Goal: Task Accomplishment & Management: Manage account settings

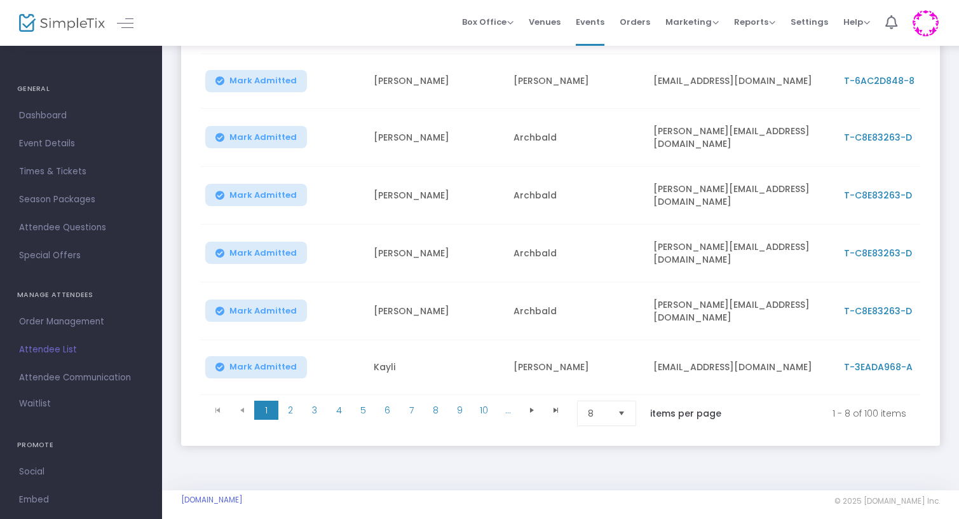
scroll to position [312, 0]
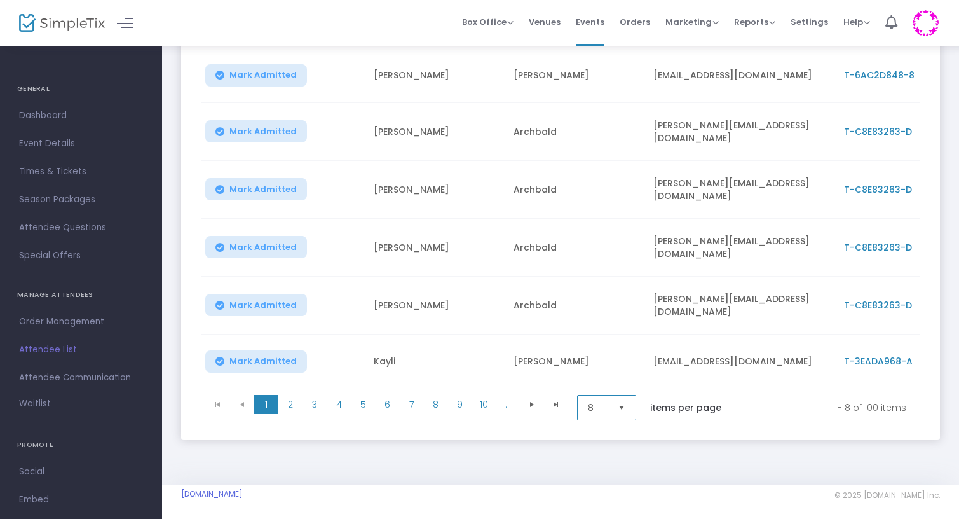
click at [604, 401] on span "8" at bounding box center [598, 407] width 20 height 13
click at [616, 451] on li "25" at bounding box center [608, 450] width 61 height 25
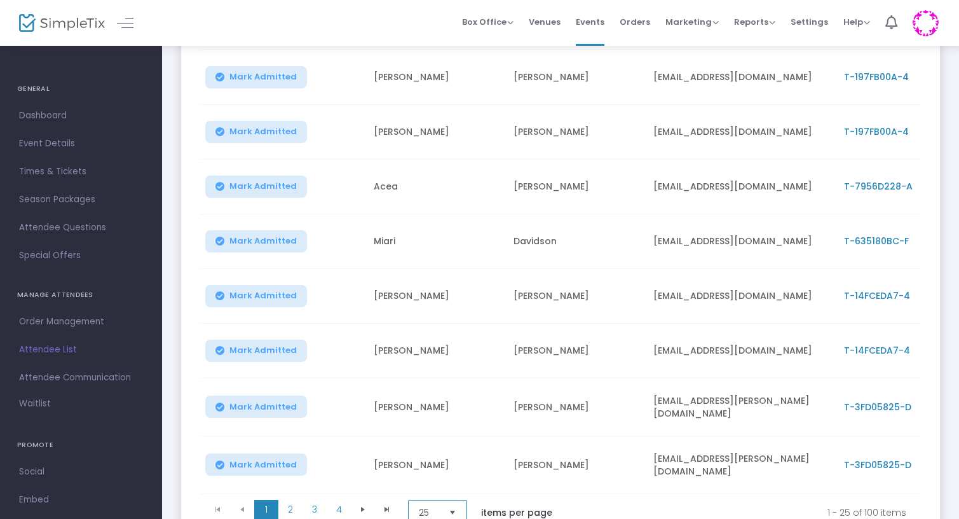
scroll to position [1170, 0]
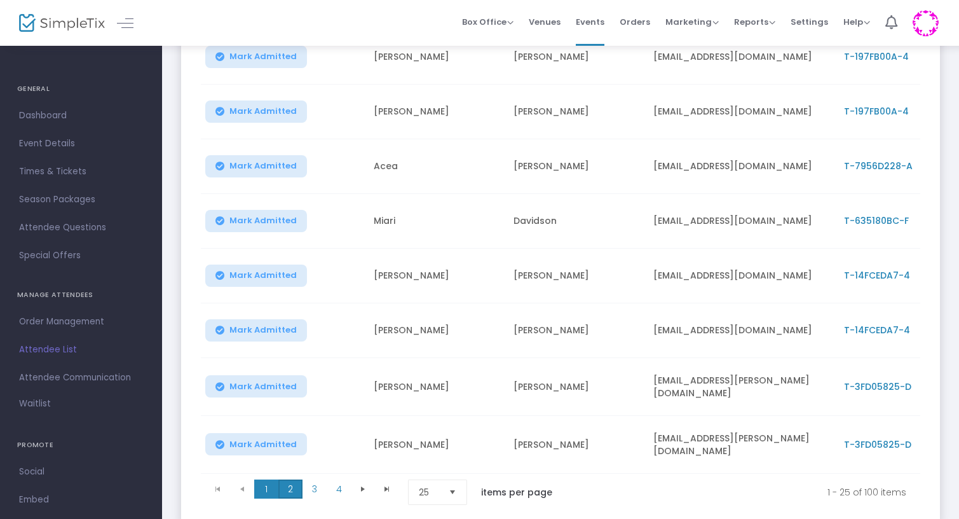
click at [292, 479] on span "2" at bounding box center [290, 488] width 24 height 19
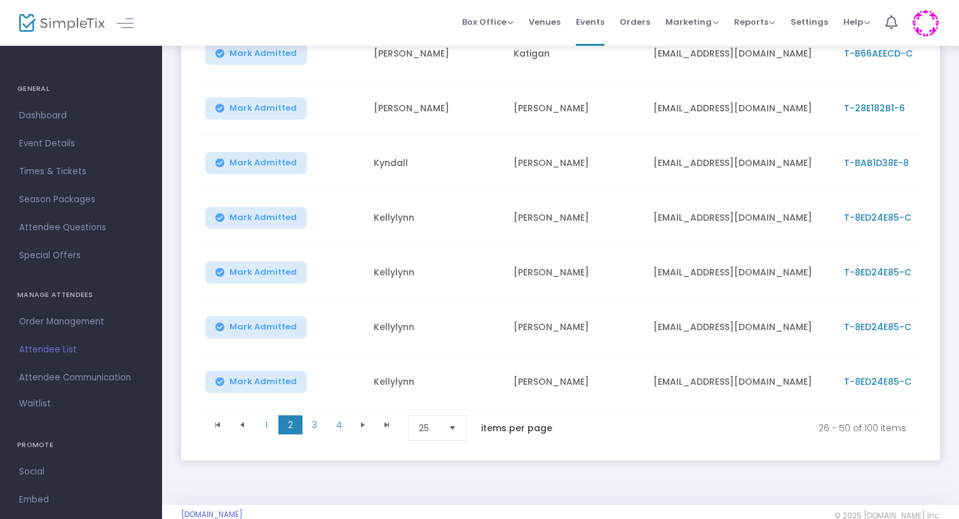
scroll to position [1222, 0]
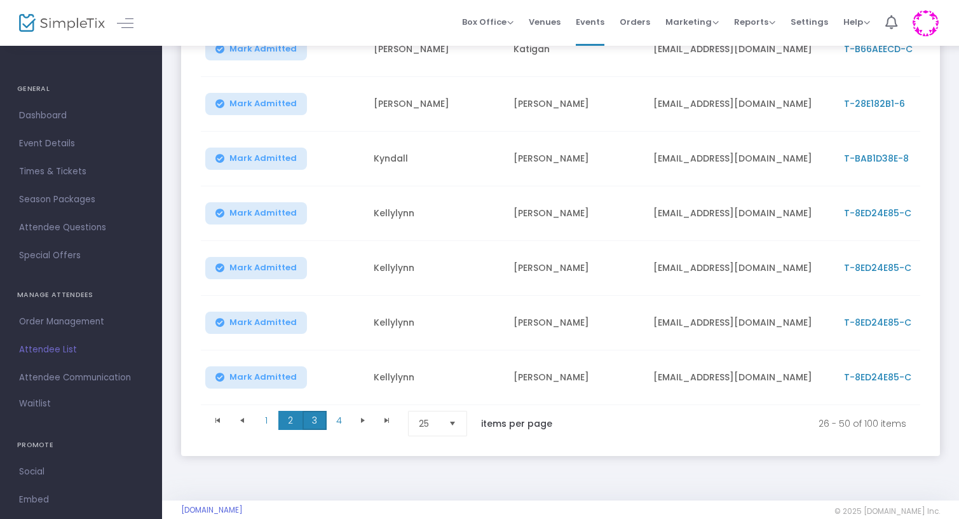
click at [317, 418] on span "3" at bounding box center [315, 420] width 24 height 19
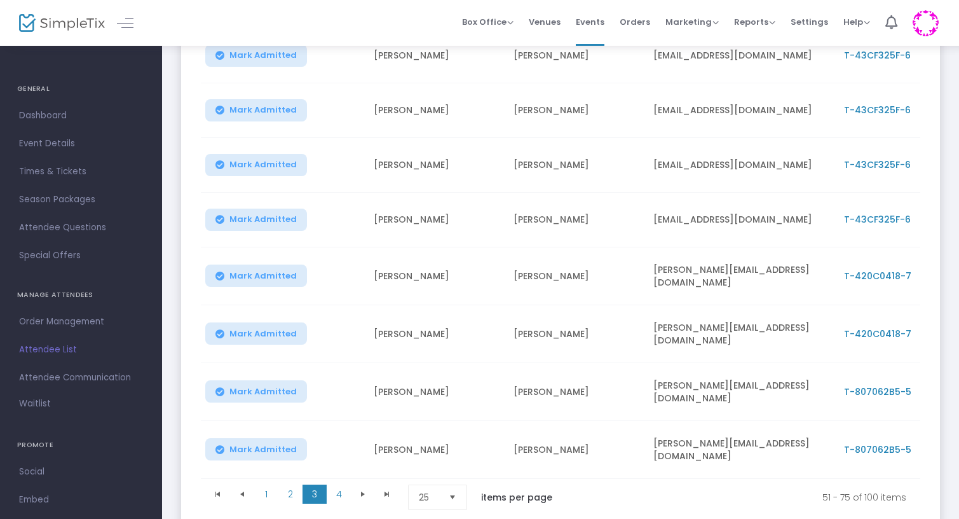
scroll to position [1184, 0]
click at [338, 484] on span "4" at bounding box center [339, 493] width 24 height 19
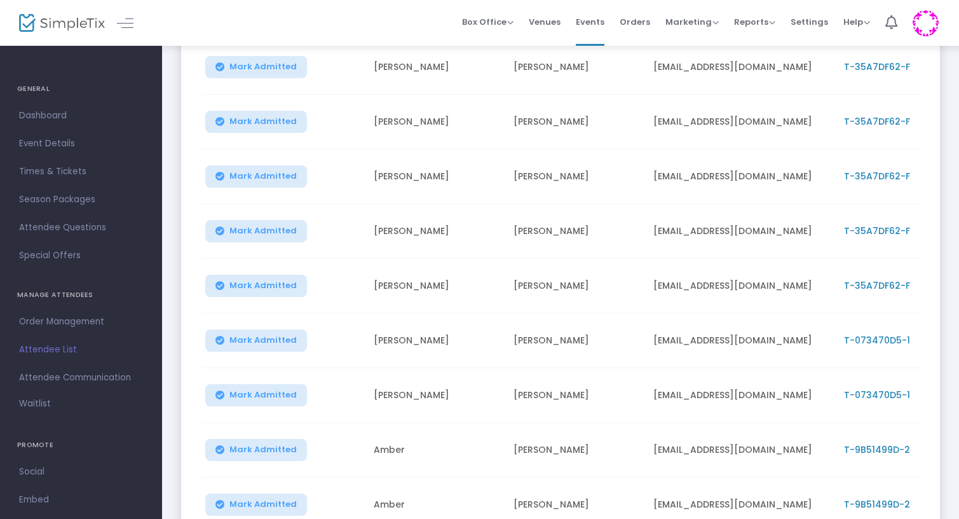
scroll to position [1154, 0]
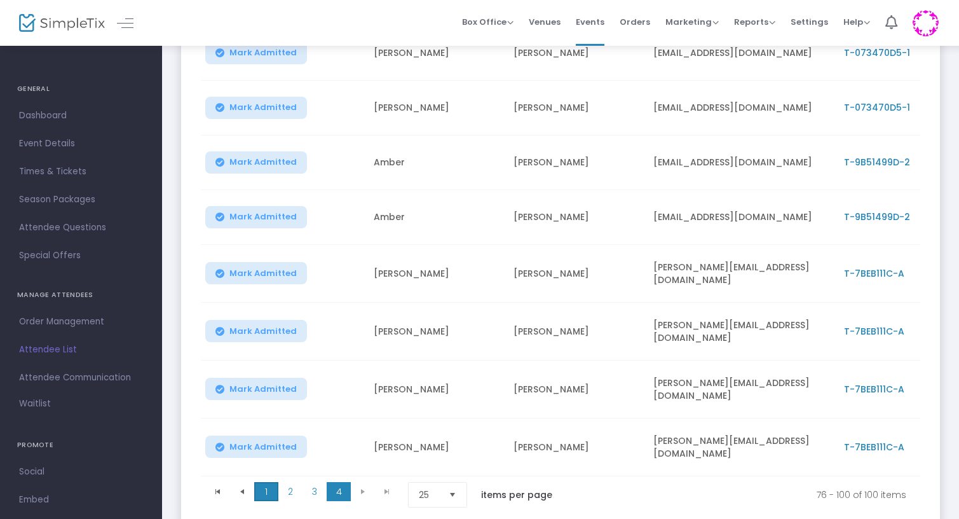
click at [267, 484] on span "1" at bounding box center [266, 491] width 24 height 19
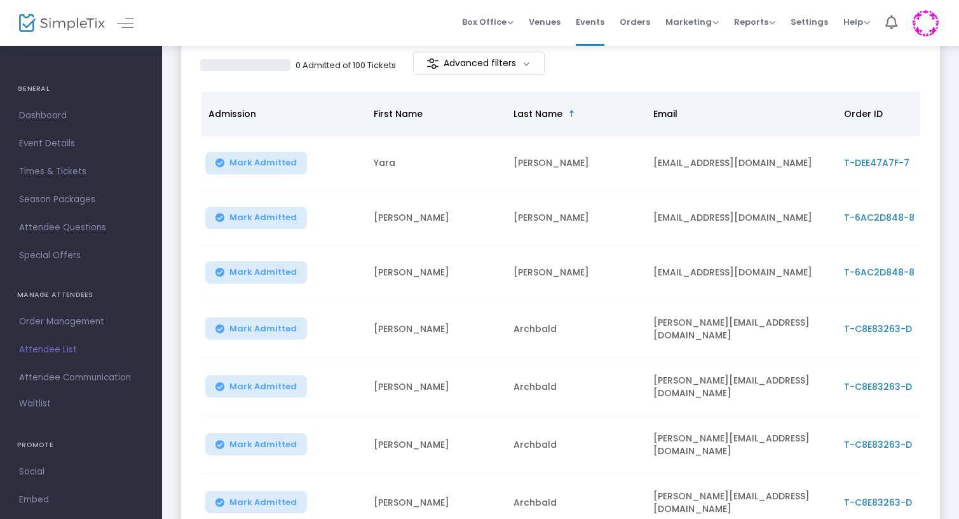
scroll to position [0, 0]
